Goal: Navigation & Orientation: Find specific page/section

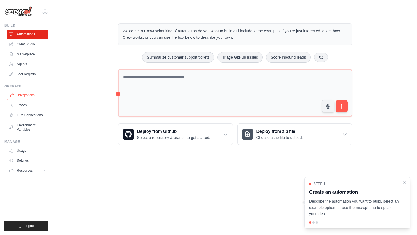
click at [24, 96] on link "Integrations" at bounding box center [28, 95] width 42 height 9
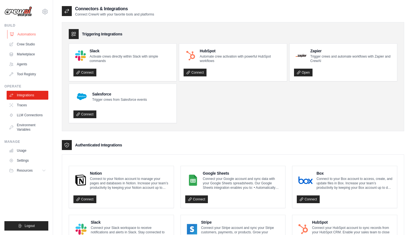
click at [30, 35] on link "Automations" at bounding box center [28, 34] width 42 height 9
